Goal: Information Seeking & Learning: Learn about a topic

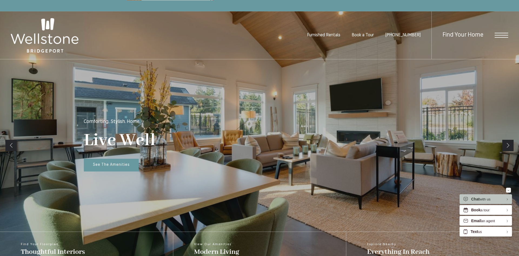
scroll to position [62, 0]
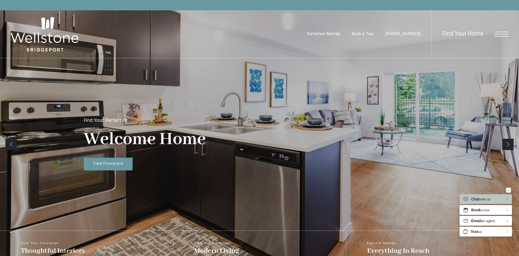
click at [507, 144] on link "Next" at bounding box center [507, 143] width 11 height 11
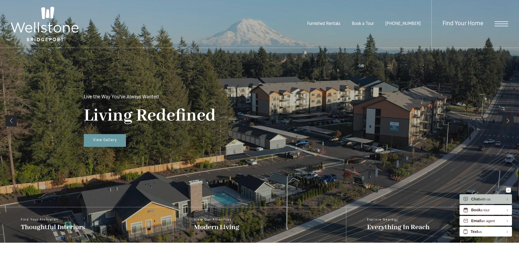
scroll to position [84, 0]
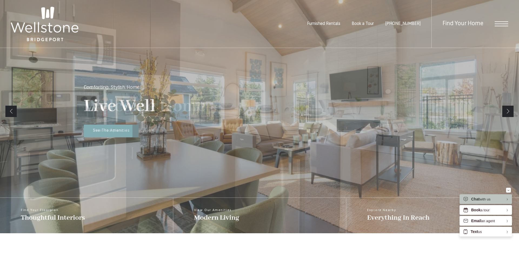
scroll to position [94, 0]
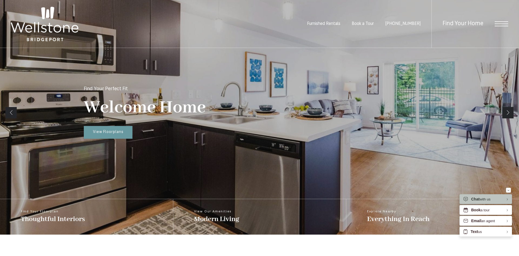
click at [507, 112] on link "Next" at bounding box center [507, 112] width 11 height 11
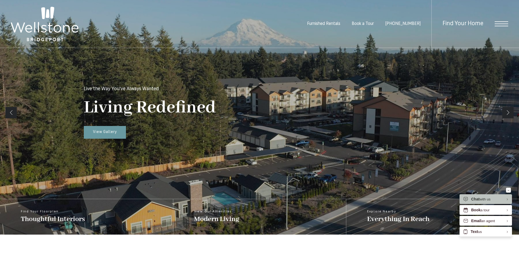
click at [508, 114] on link "Next" at bounding box center [507, 112] width 11 height 11
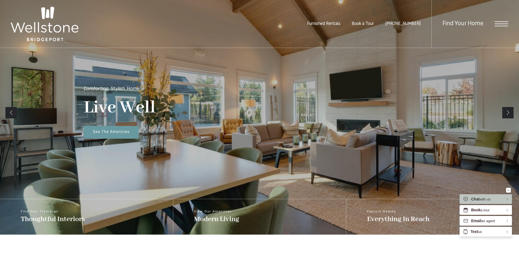
click at [508, 114] on link "Next" at bounding box center [507, 112] width 11 height 11
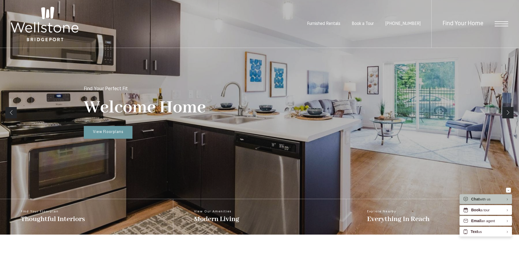
click at [499, 21] on div "Find Your Home" at bounding box center [470, 24] width 77 height 48
click at [500, 25] on span "Open Menu" at bounding box center [502, 23] width 14 height 5
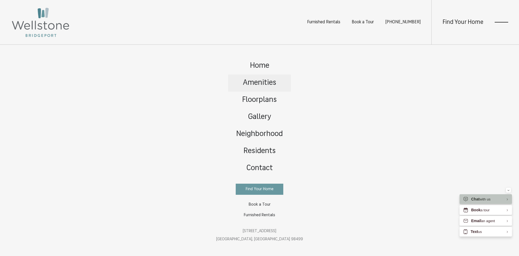
click at [272, 84] on span "Amenities" at bounding box center [259, 83] width 33 height 8
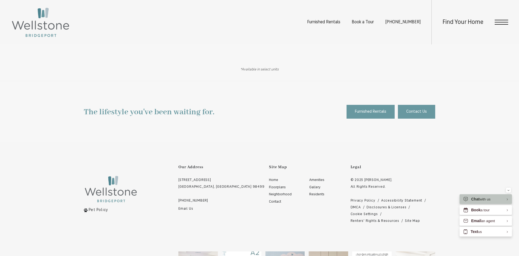
scroll to position [451, 0]
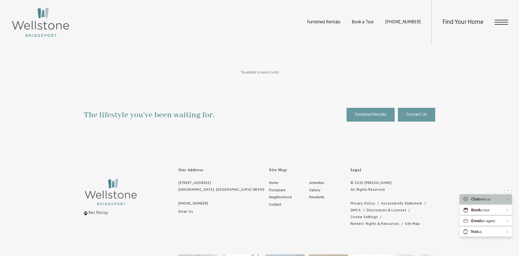
click at [499, 22] on span "Open Menu" at bounding box center [502, 22] width 14 height 5
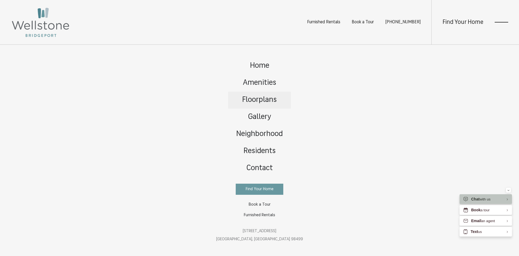
click at [259, 103] on span "Floorplans" at bounding box center [259, 100] width 35 height 8
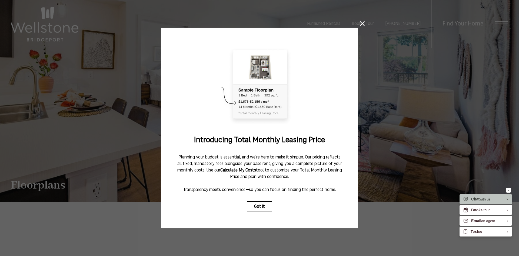
click at [363, 24] on icon at bounding box center [362, 23] width 5 height 5
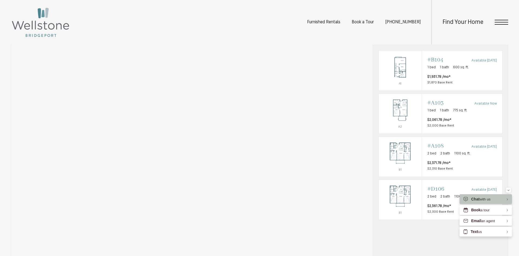
scroll to position [404, 0]
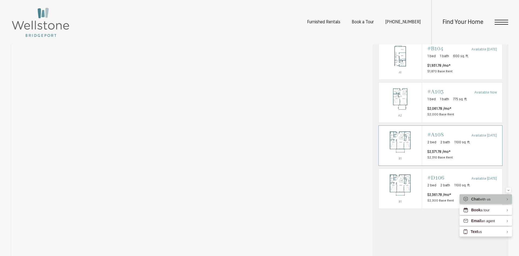
click at [471, 160] on span "$2,371.78 /mo* $2,310 Base Rent" at bounding box center [462, 154] width 69 height 11
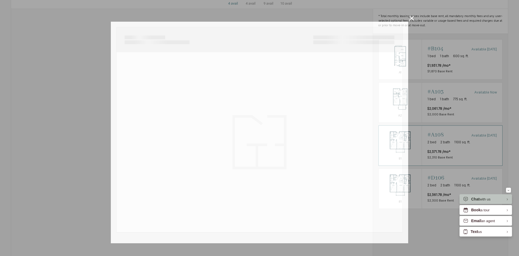
scroll to position [0, 0]
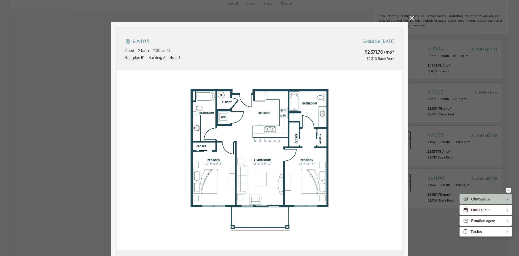
type input "**********"
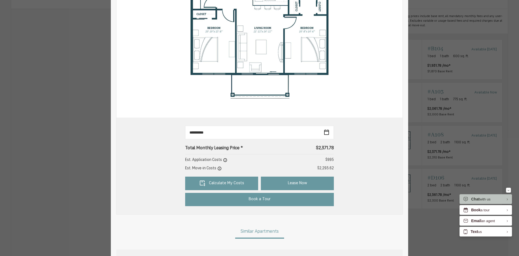
scroll to position [134, 0]
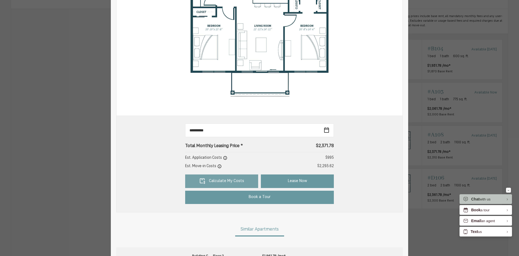
click at [232, 181] on link "Calculate My Costs" at bounding box center [221, 181] width 73 height 14
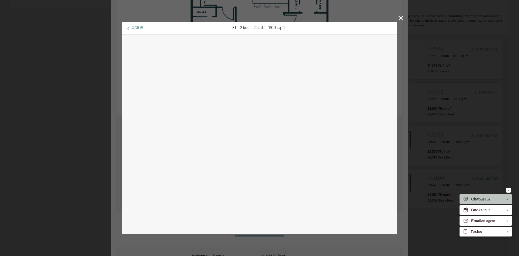
click at [401, 20] on icon at bounding box center [401, 18] width 5 height 5
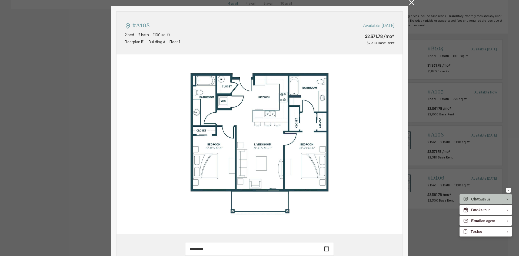
scroll to position [0, 0]
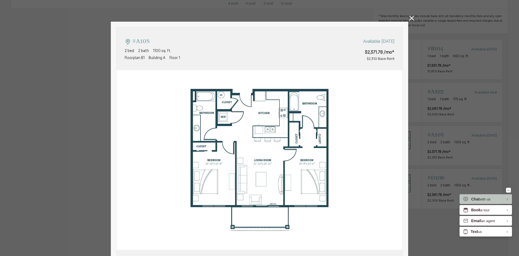
click at [414, 19] on icon at bounding box center [411, 18] width 5 height 5
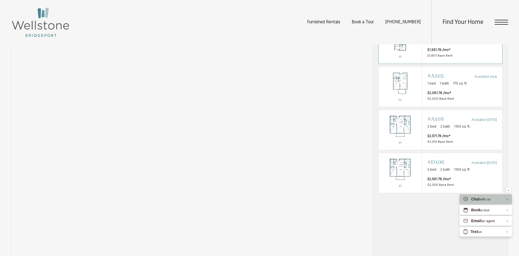
scroll to position [420, 0]
click at [407, 54] on img "View #B104" at bounding box center [400, 40] width 43 height 27
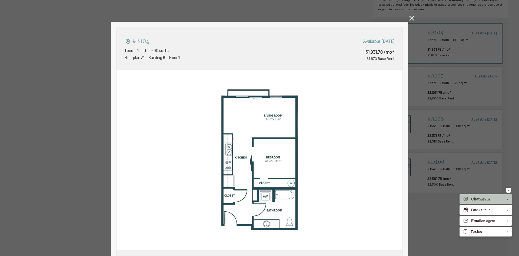
scroll to position [0, 0]
type input "**********"
click at [411, 18] on icon at bounding box center [411, 17] width 5 height 5
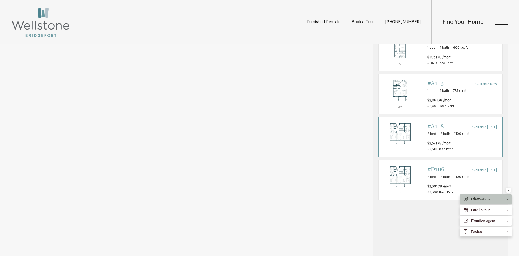
scroll to position [415, 0]
